Goal: Task Accomplishment & Management: Manage account settings

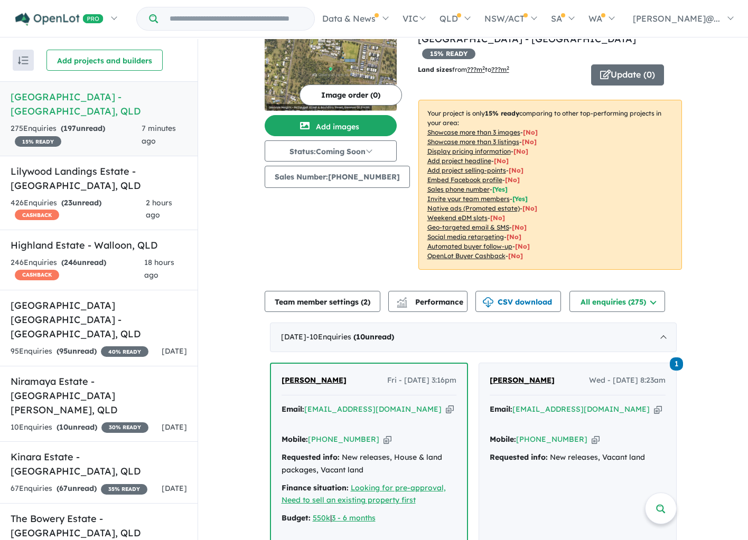
scroll to position [18, 0]
drag, startPoint x: 366, startPoint y: 411, endPoint x: 278, endPoint y: 395, distance: 89.7
click at [278, 394] on div "[PERSON_NAME] - [DATE] 3:16pm Email: [EMAIL_ADDRESS][DOMAIN_NAME] Copied! Mobil…" at bounding box center [369, 468] width 196 height 210
copy div "Email: [EMAIL_ADDRESS][DOMAIN_NAME] Copied! Mobile: [PHONE_NUMBER] Copied!"
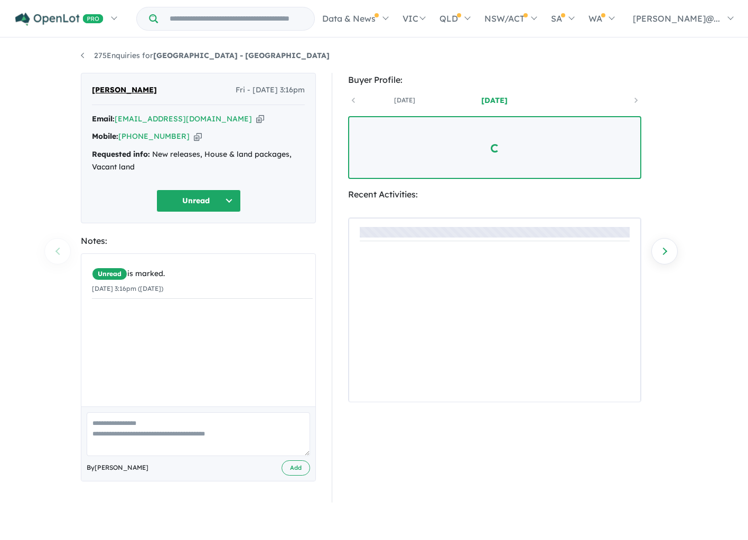
click at [202, 429] on textarea at bounding box center [198, 434] width 223 height 44
